Goal: Task Accomplishment & Management: Use online tool/utility

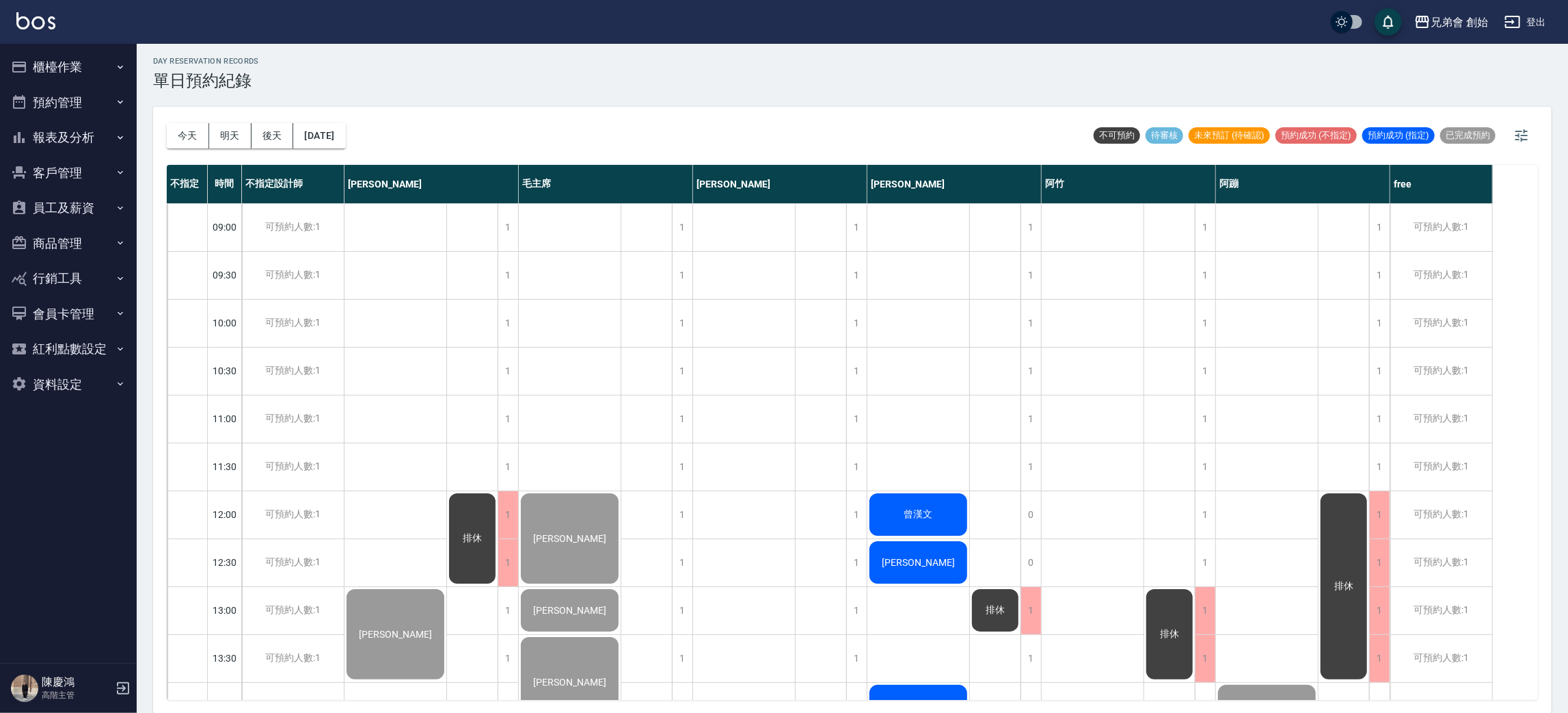
scroll to position [908, 0]
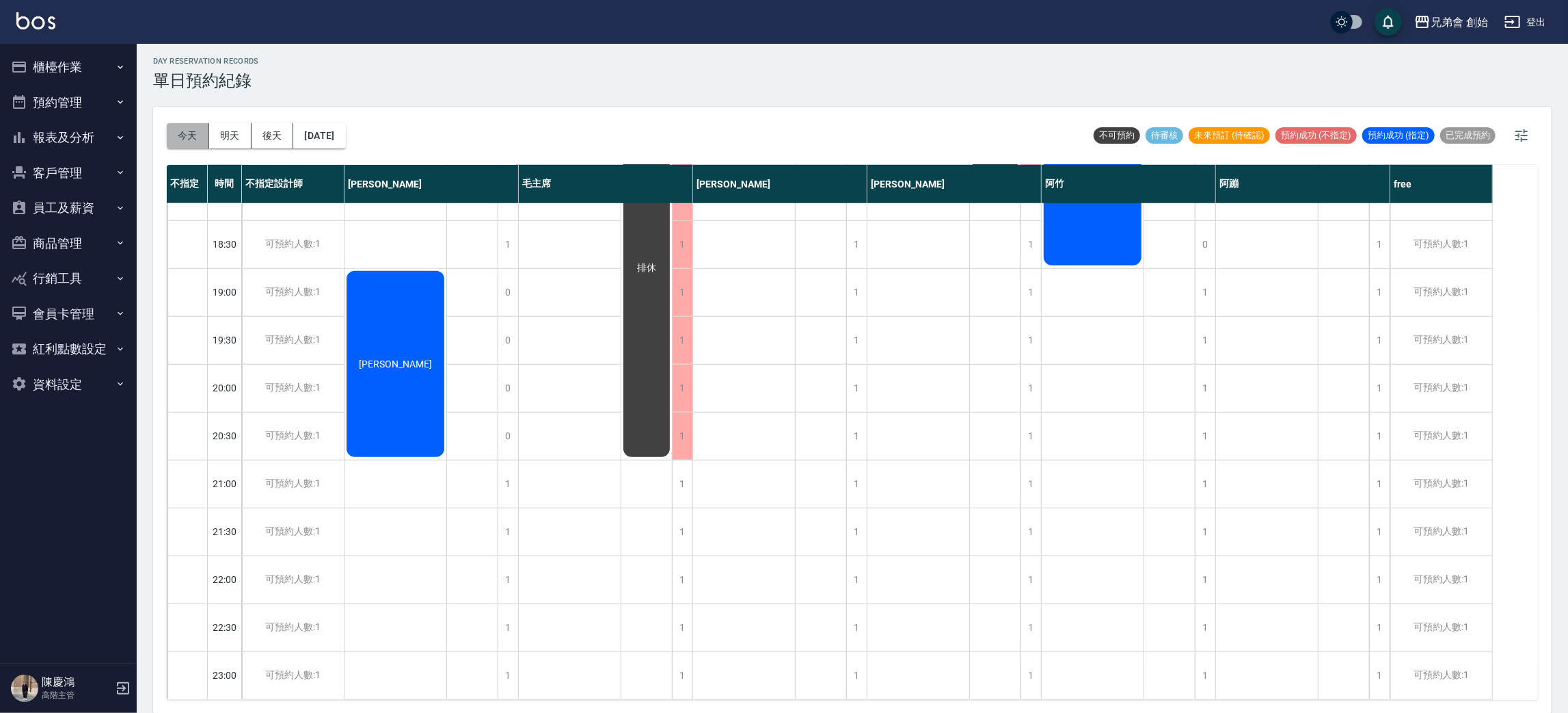
click at [171, 142] on button "今天" at bounding box center [188, 136] width 43 height 25
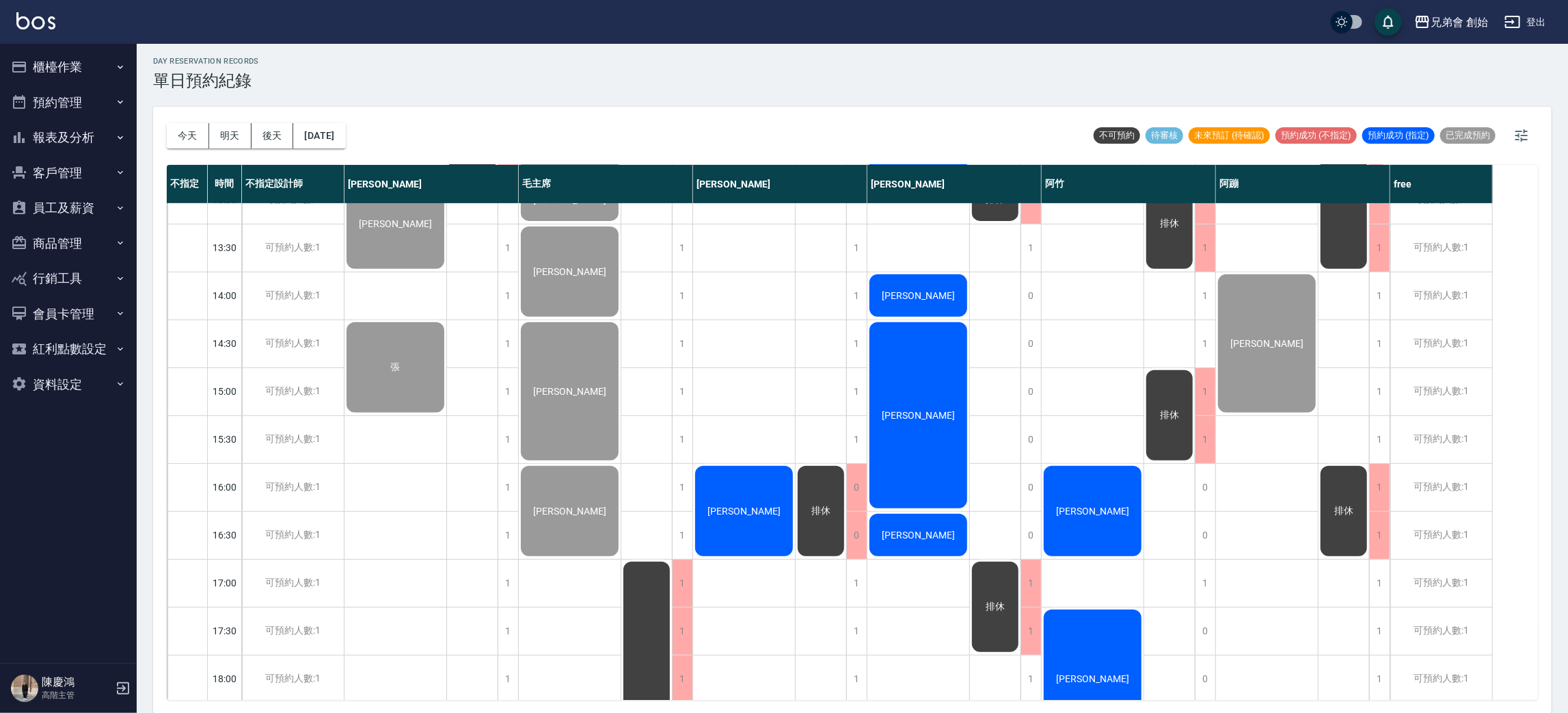
scroll to position [718, 0]
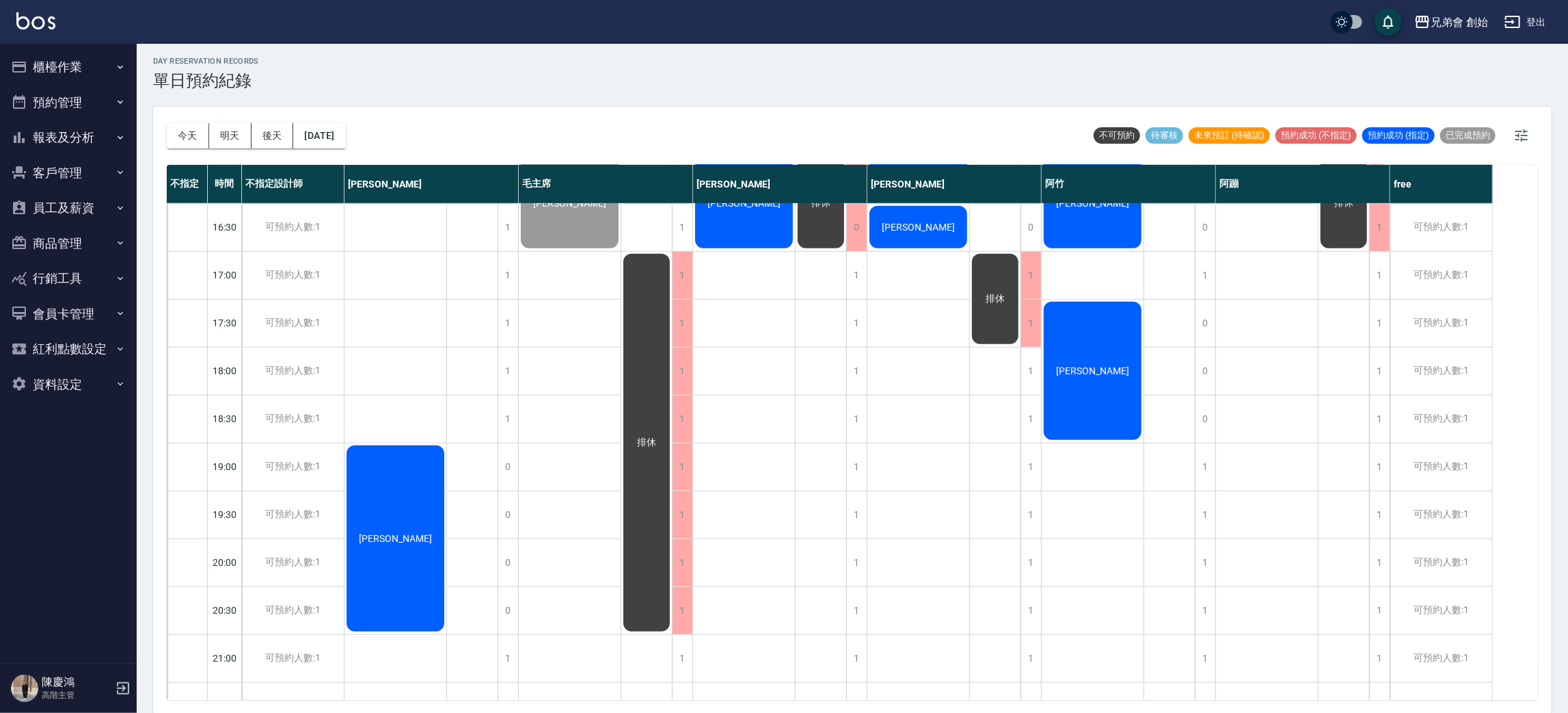
click at [1111, 365] on div "[PERSON_NAME]" at bounding box center [1093, 370] width 102 height 142
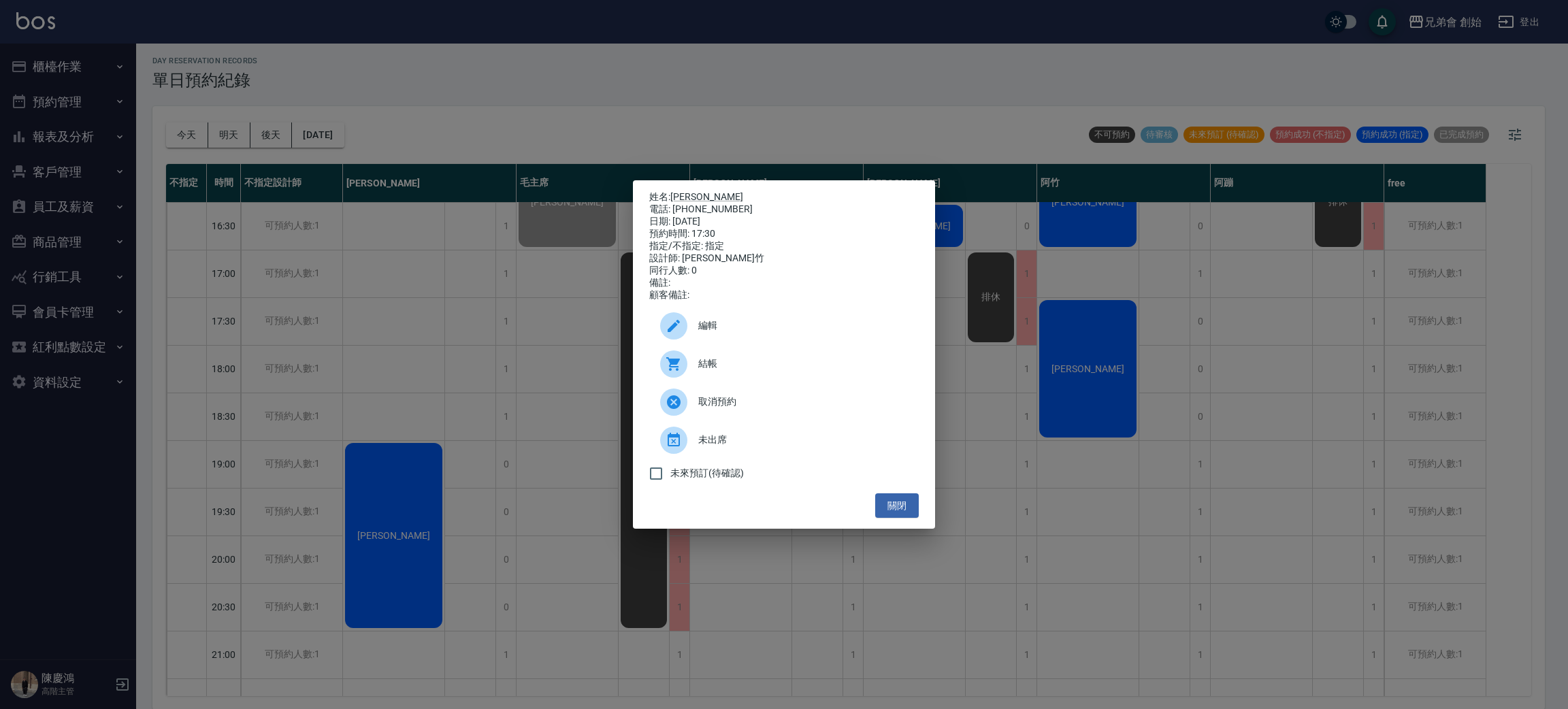
click at [1106, 363] on div "姓名: [PERSON_NAME] 電話: [PHONE_NUMBER] 日期: [DATE] 預約時間: 17:30 指定/不指定: 指定 設計師: [PE…" at bounding box center [784, 354] width 1568 height 709
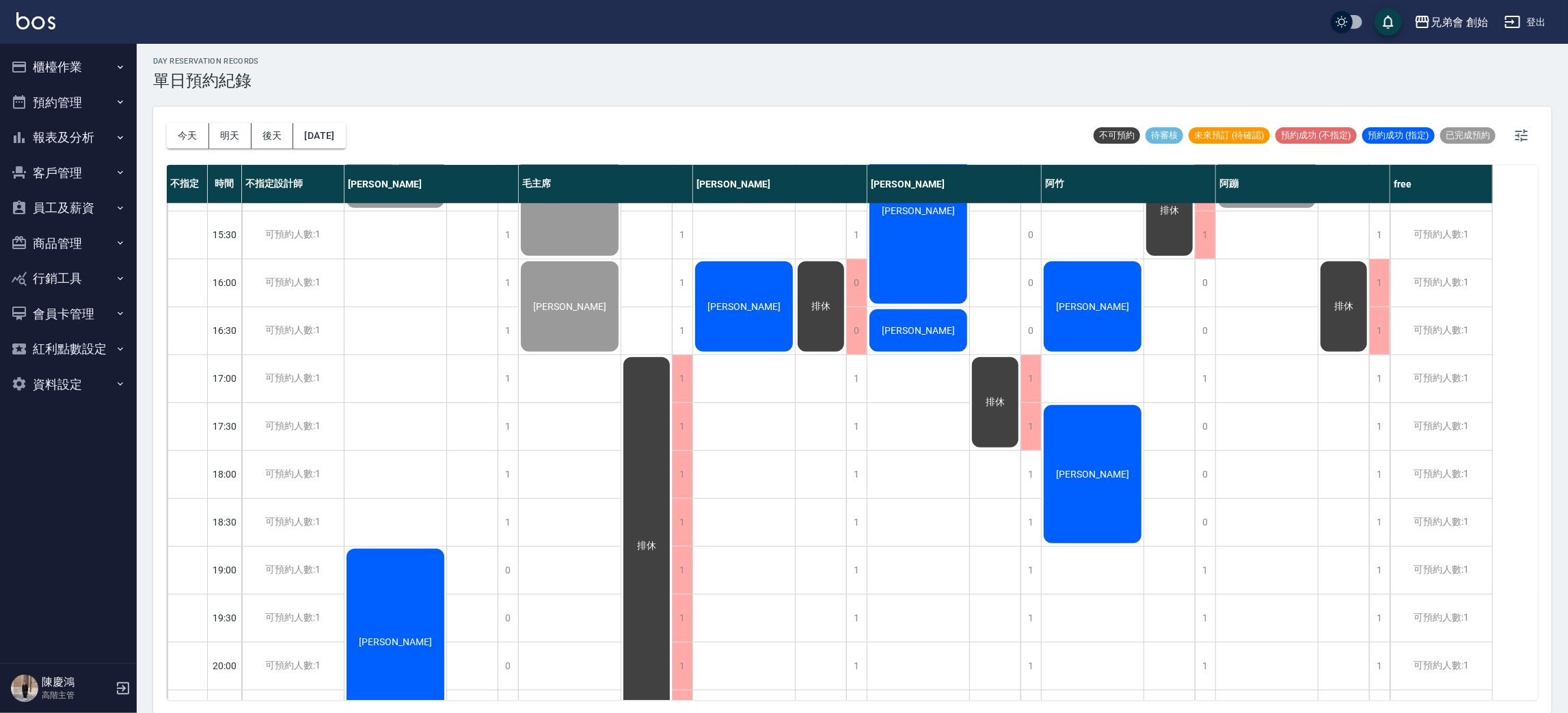
scroll to position [512, 0]
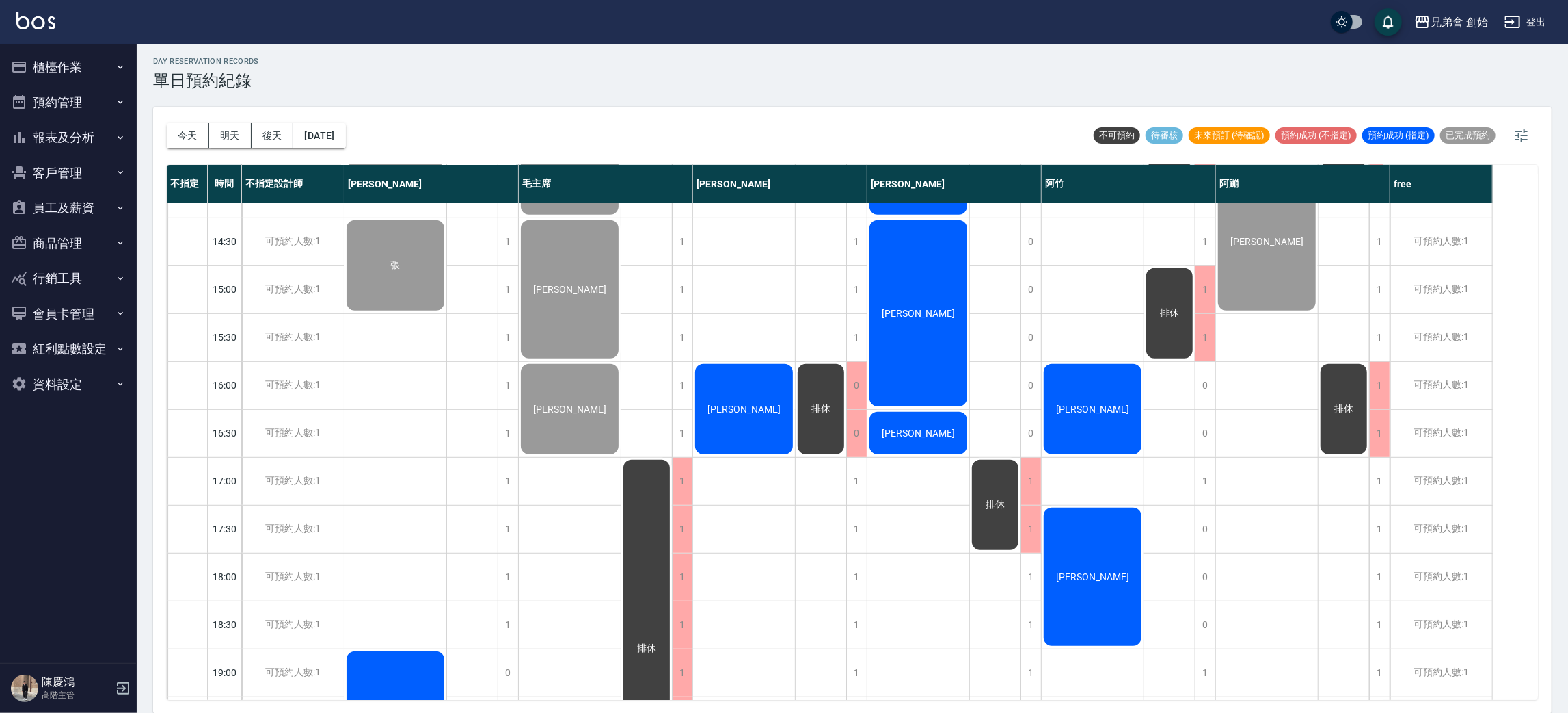
click at [729, 396] on div "[PERSON_NAME]" at bounding box center [744, 409] width 102 height 95
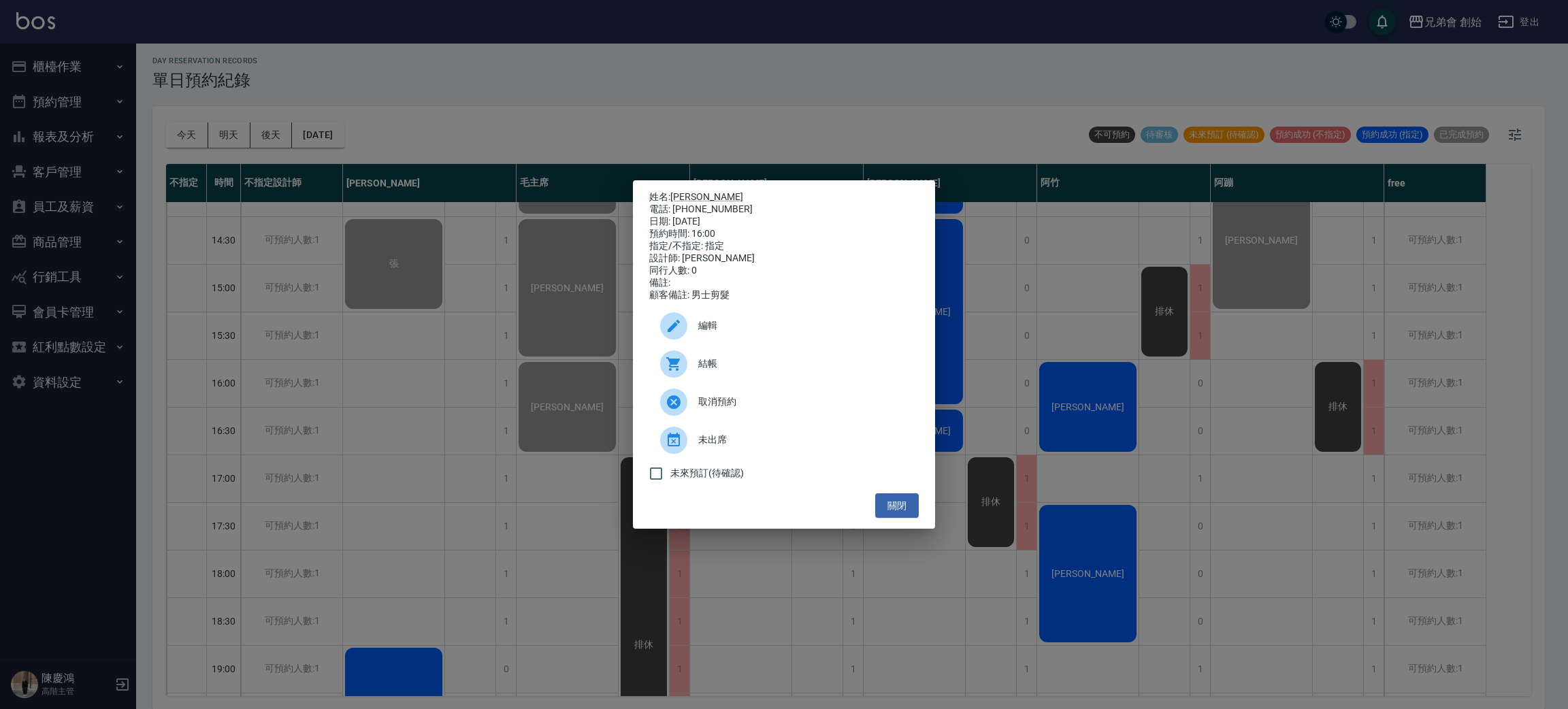
click at [698, 367] on span "結帳" at bounding box center [803, 364] width 210 height 14
click at [505, 48] on div "姓名: [PERSON_NAME] 電話: [PHONE_NUMBER] 日期: [DATE] 預約時間: 16:00 指定/不指定: 指定 設計師: [PE…" at bounding box center [784, 354] width 1568 height 709
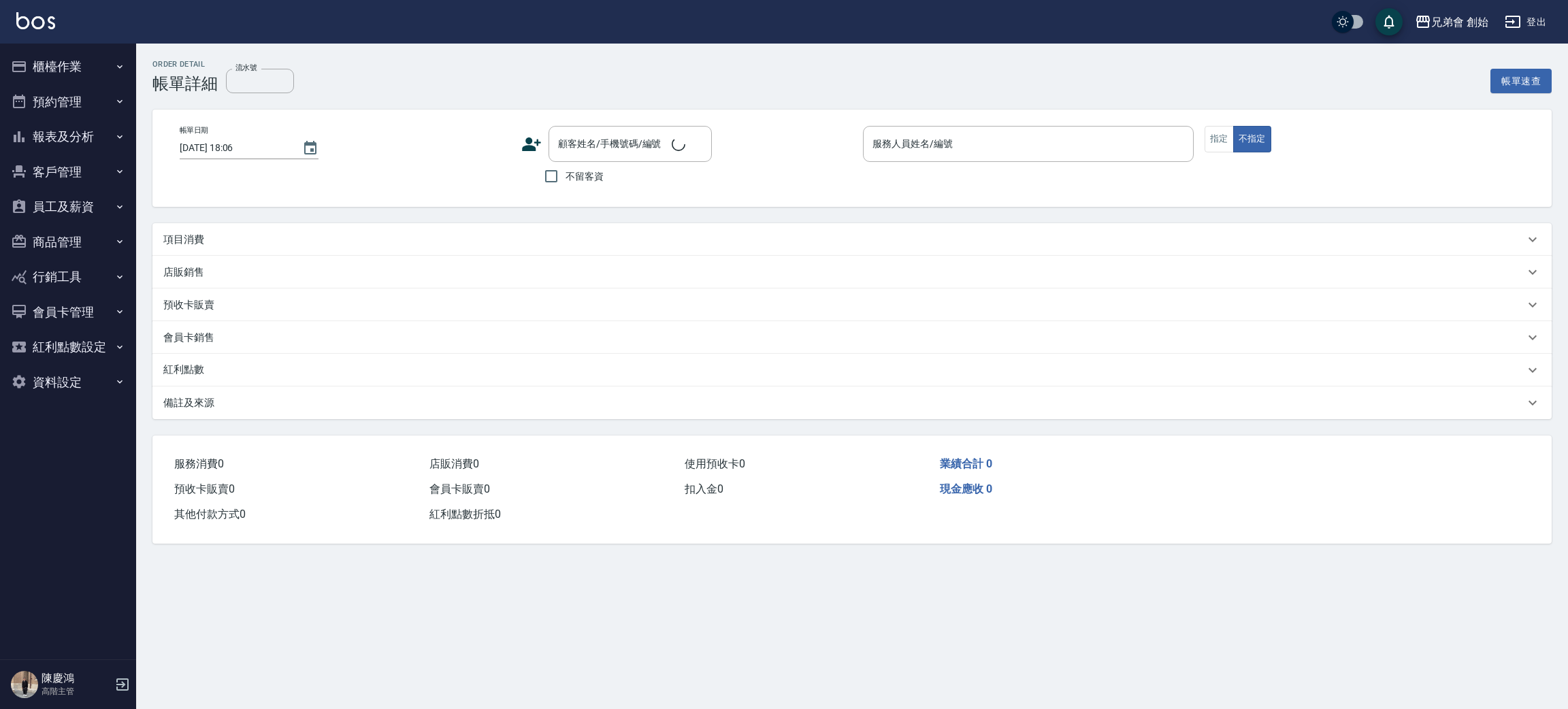
type input "[DATE] 16:00"
type input "[PERSON_NAME](無代號)"
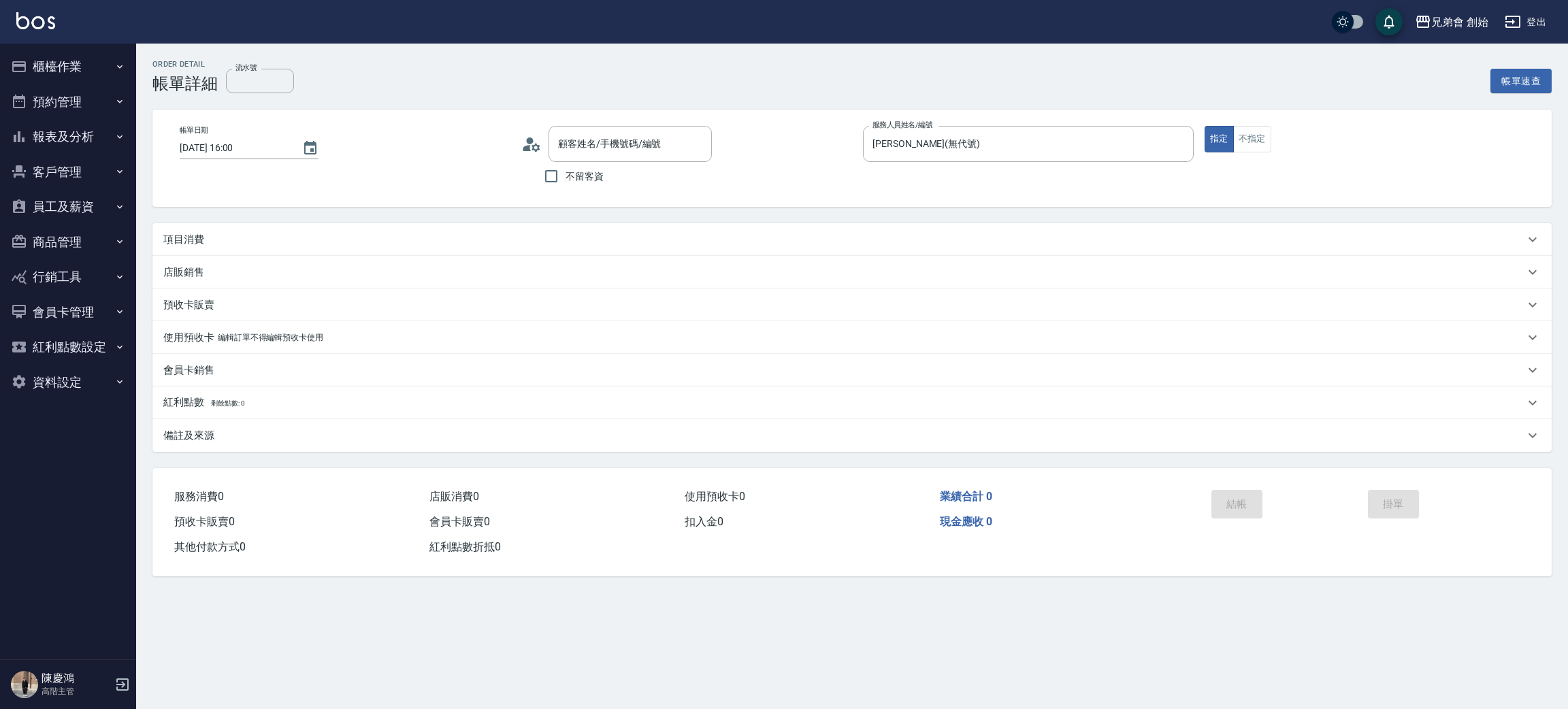
type input "[PERSON_NAME]/0929110302/null"
click at [189, 237] on p "項目消費" at bounding box center [183, 240] width 41 height 14
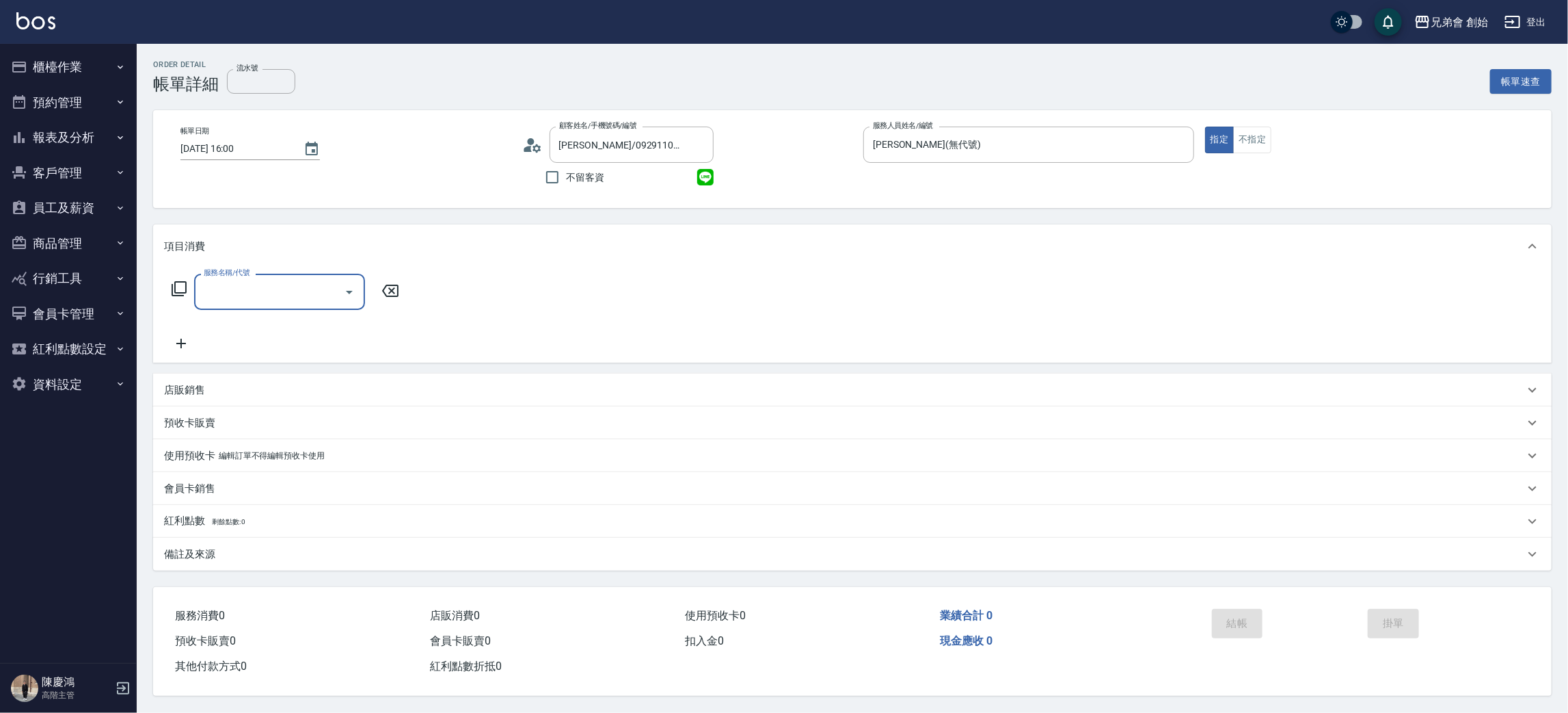
click at [280, 298] on input "服務名稱/代號" at bounding box center [269, 292] width 138 height 24
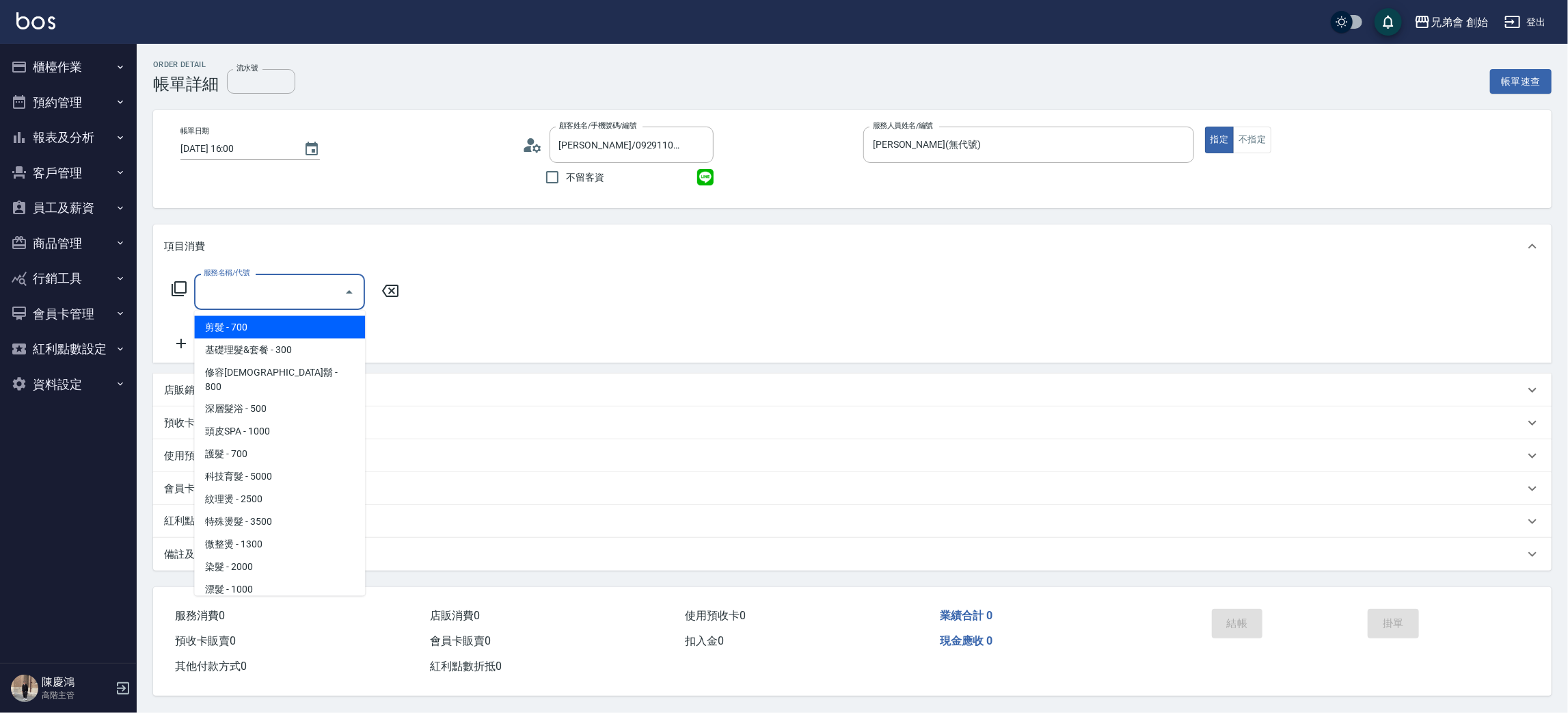
click at [295, 326] on span "剪髮 - 700" at bounding box center [280, 326] width 171 height 23
type input "剪髮(A01)"
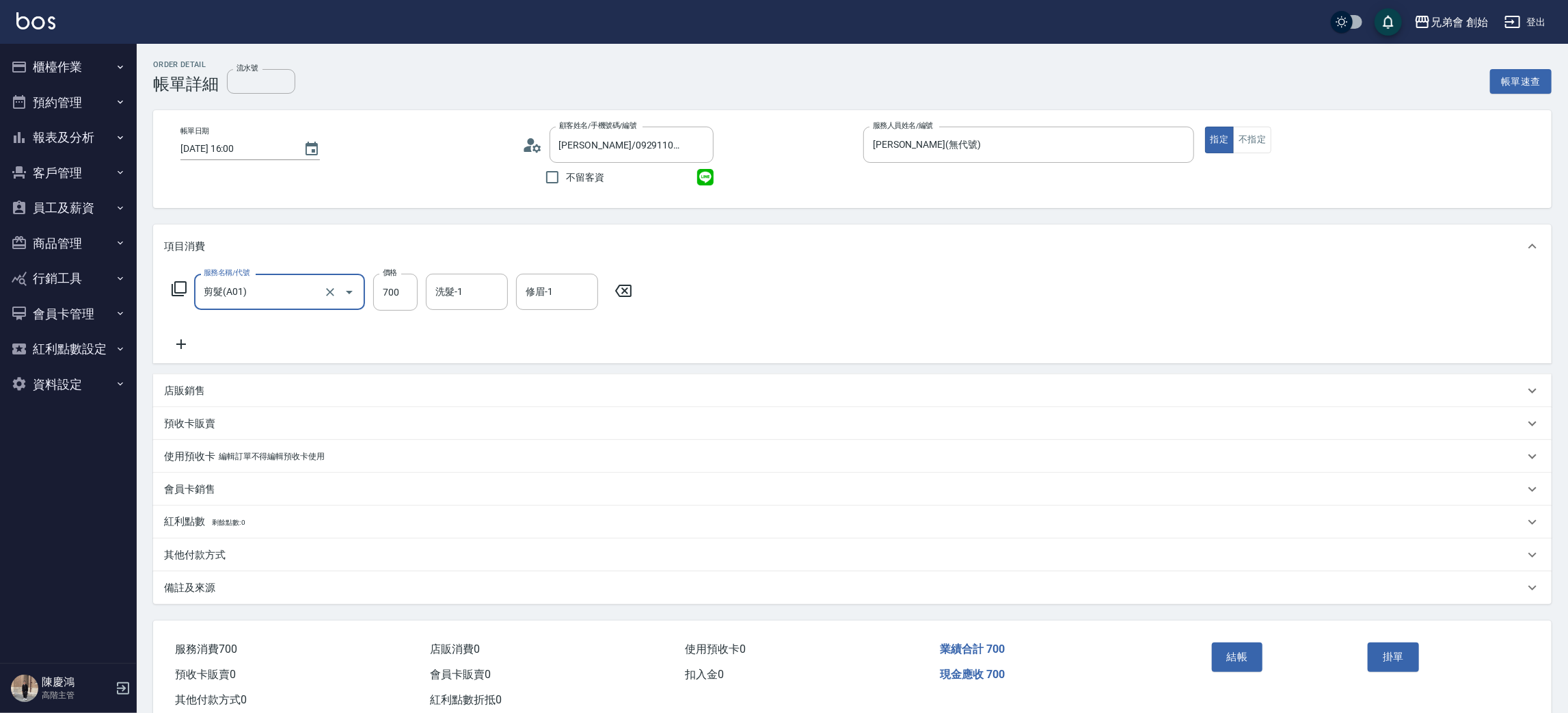
click at [1236, 638] on div "結帳" at bounding box center [1284, 666] width 156 height 59
click at [1241, 651] on button "結帳" at bounding box center [1237, 657] width 51 height 29
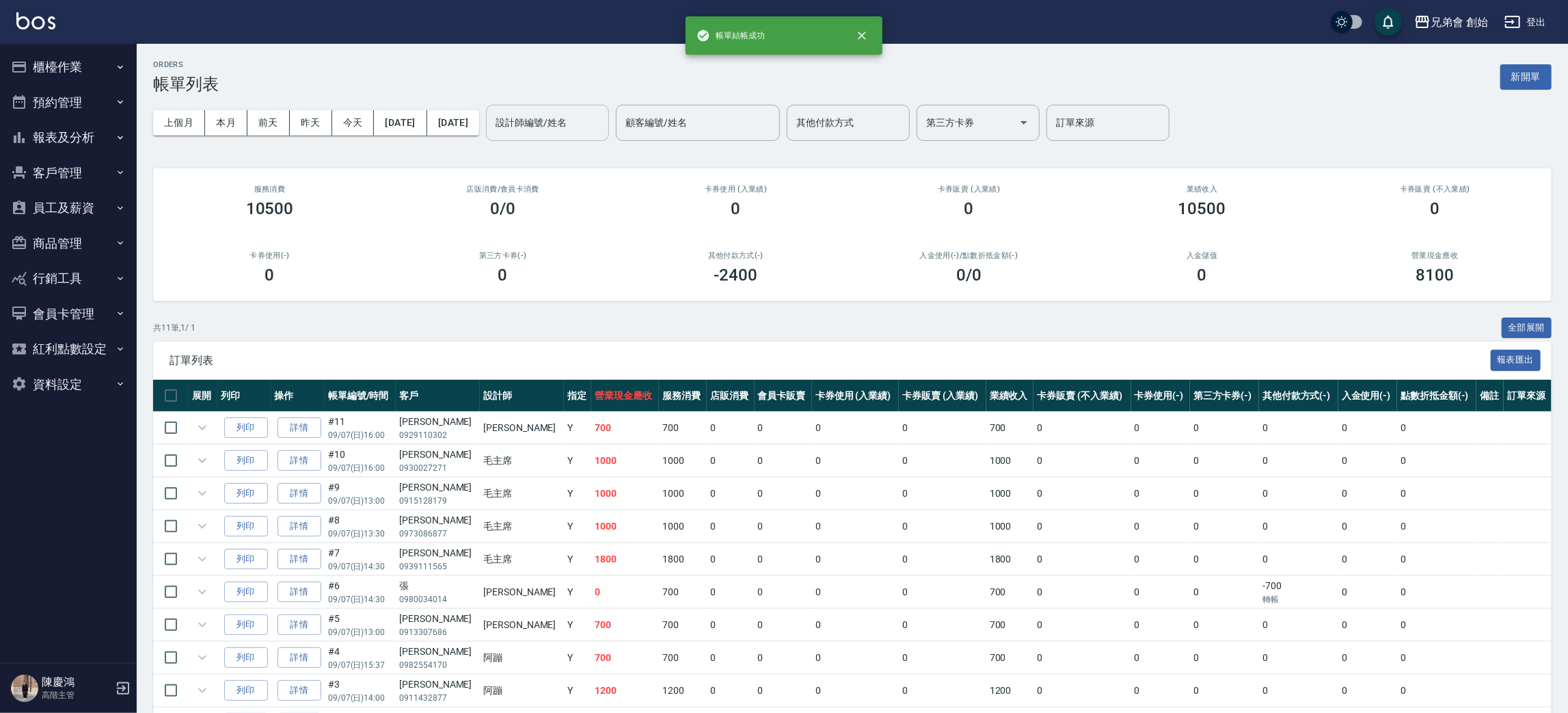
click at [603, 130] on input "設計師編號/姓名" at bounding box center [547, 123] width 111 height 24
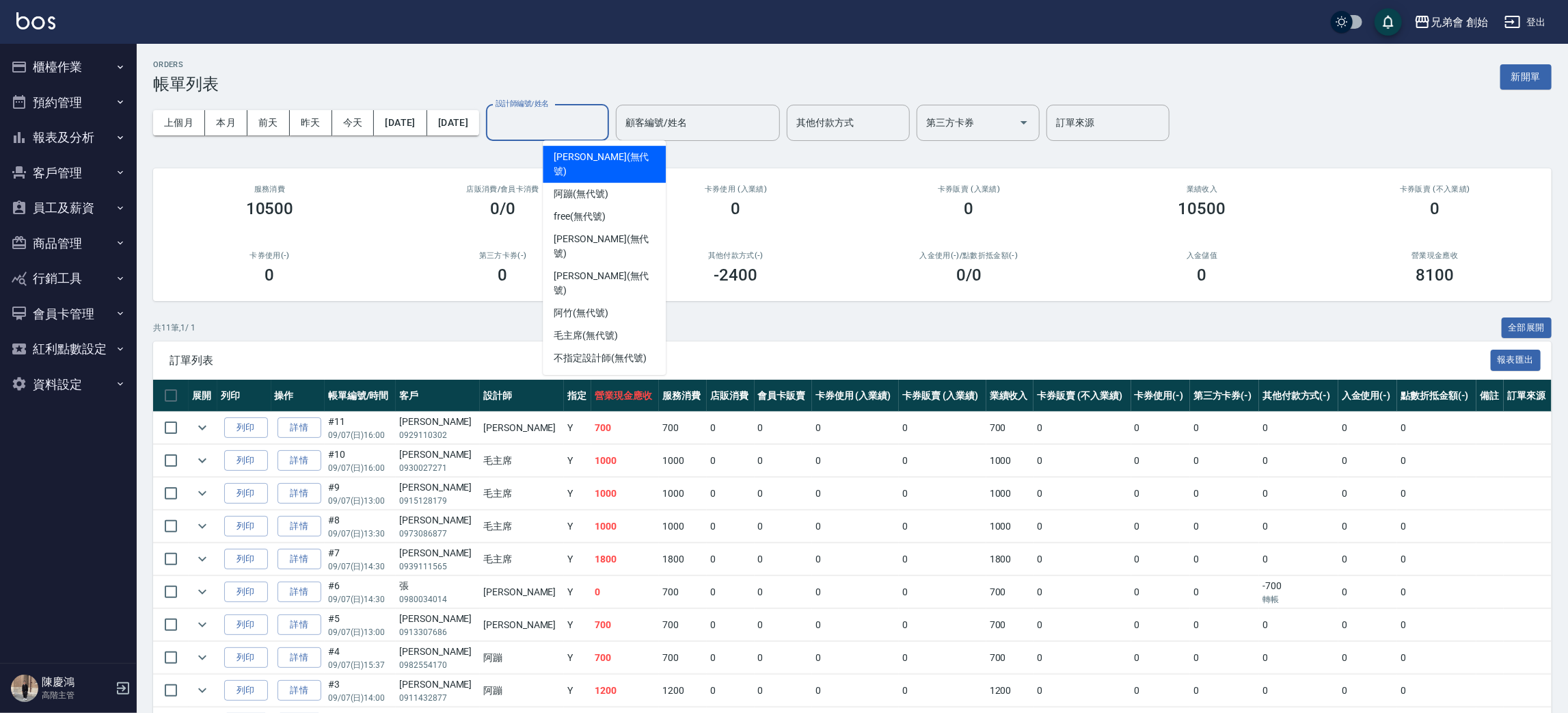
click at [598, 162] on span "歐文 (無代號)" at bounding box center [604, 165] width 101 height 29
type input "歐文(無代號)"
